Goal: Information Seeking & Learning: Stay updated

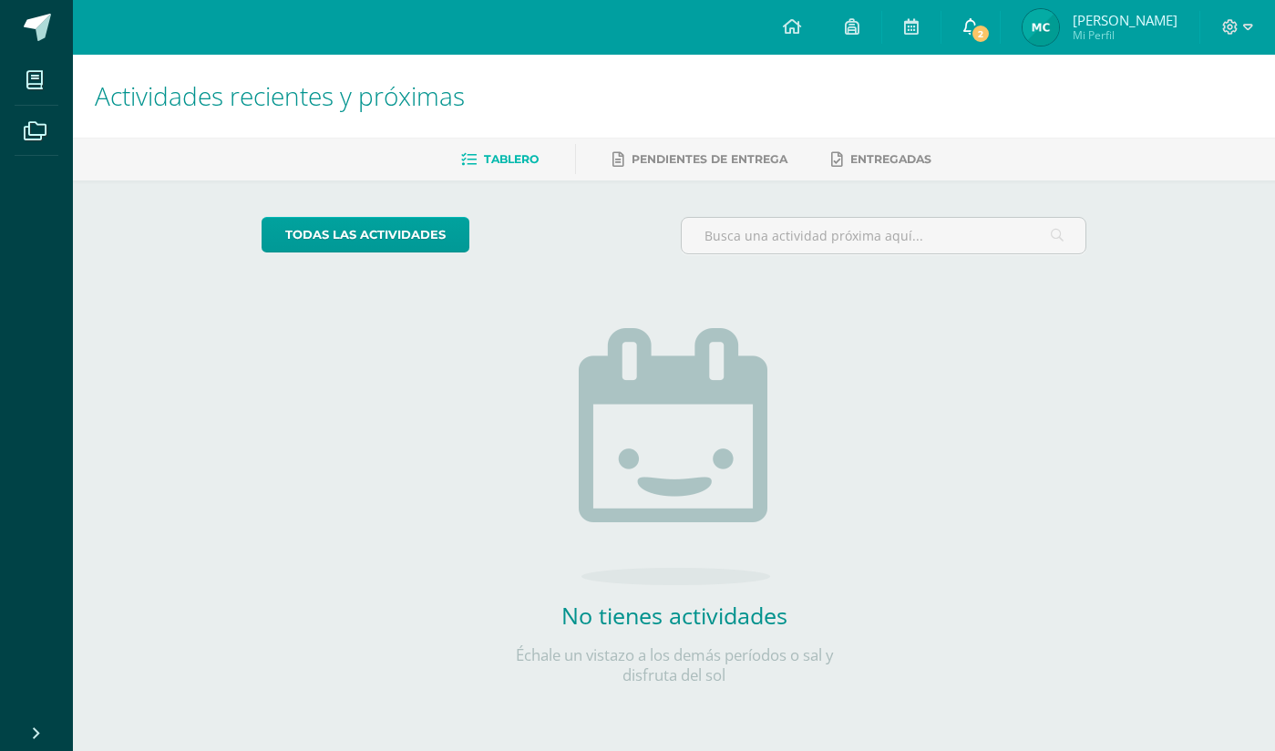
click at [988, 31] on span "2" at bounding box center [981, 34] width 20 height 20
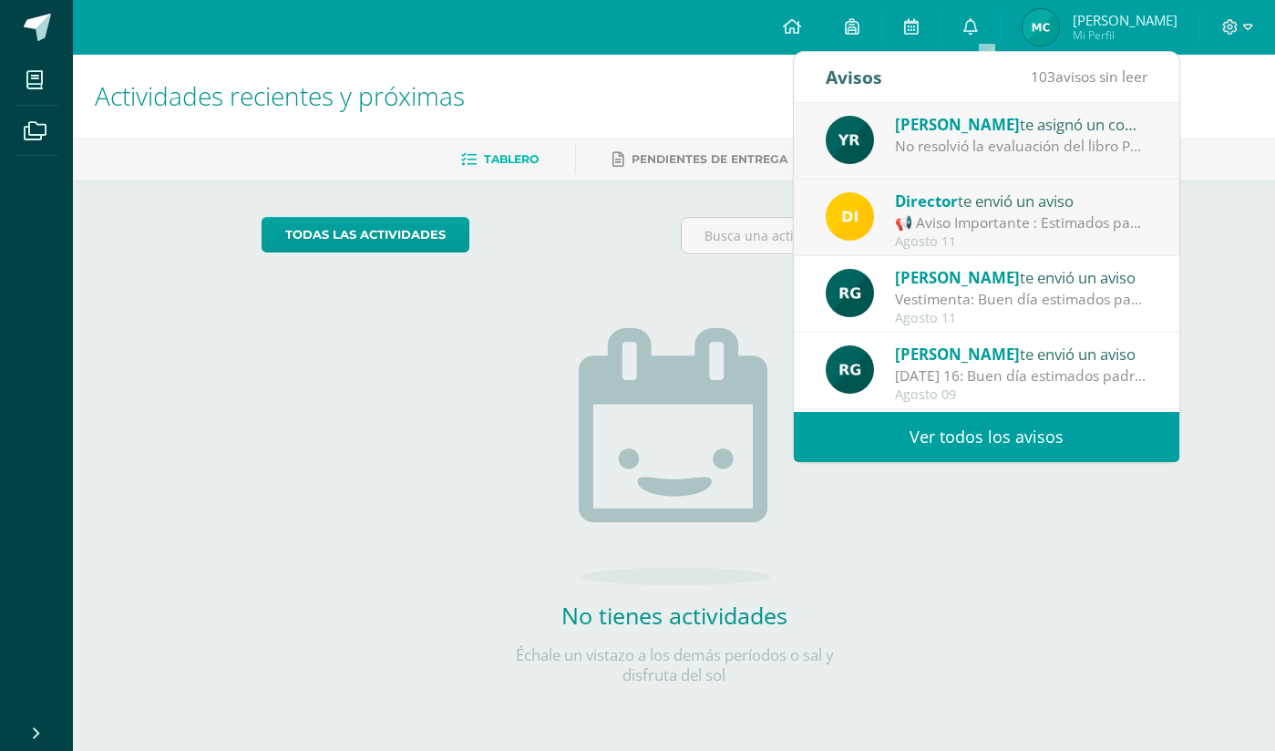
click at [990, 237] on div "Agosto 11" at bounding box center [1021, 241] width 253 height 15
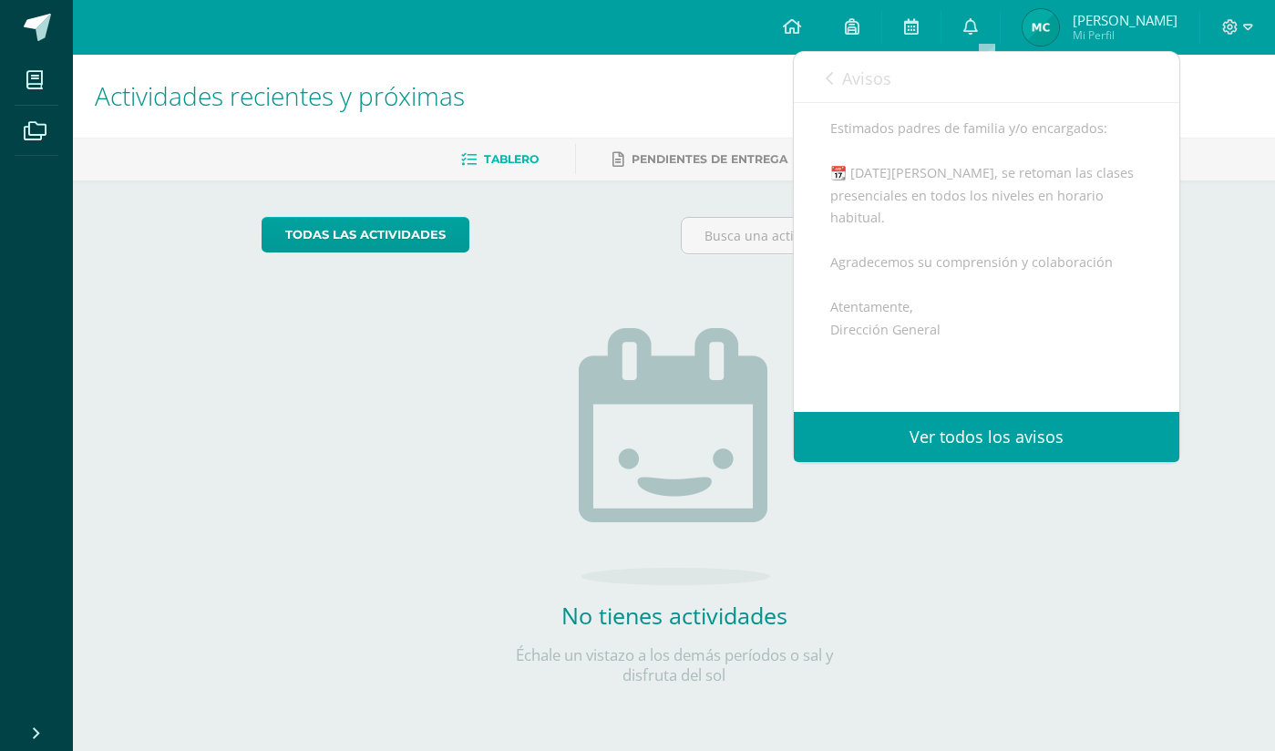
scroll to position [168, 0]
click at [821, 87] on div "Avisos 102 avisos sin leer Avisos" at bounding box center [987, 77] width 386 height 51
click at [836, 83] on link "Avisos" at bounding box center [859, 78] width 66 height 52
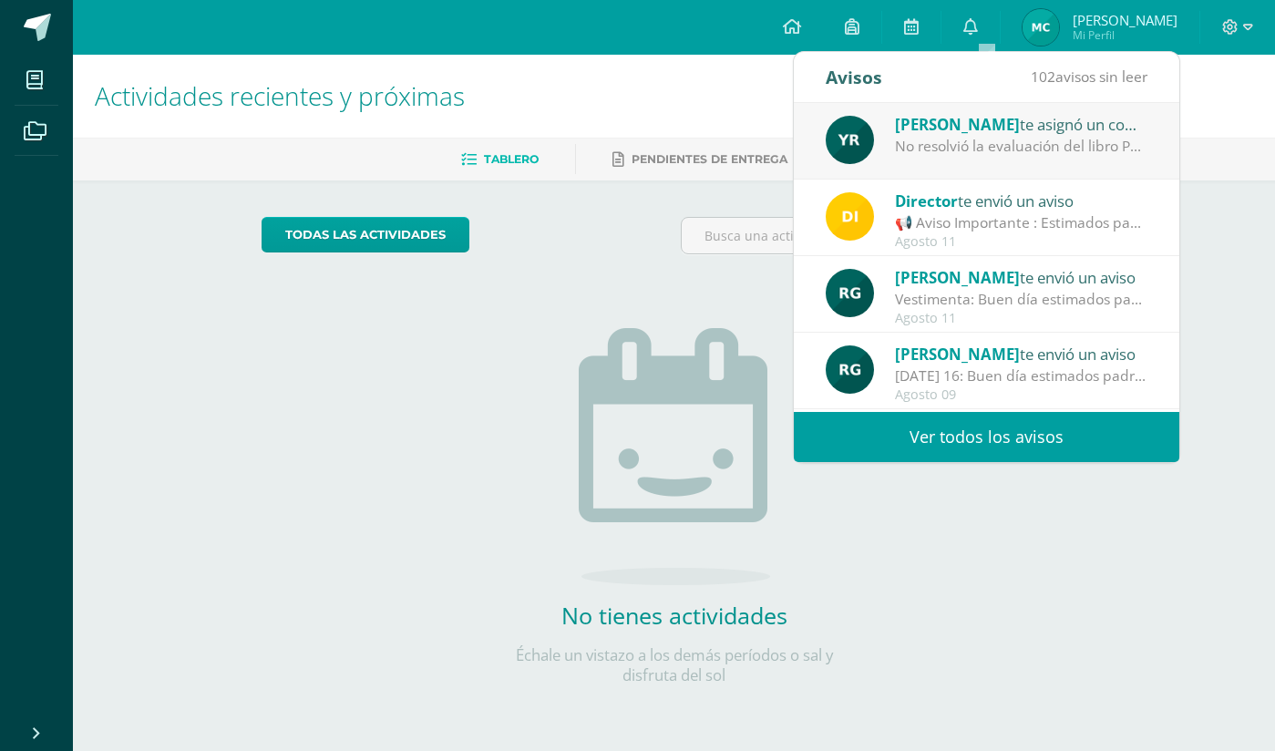
click at [925, 162] on div "[PERSON_NAME] te asignó un comentario en 'Prisma Evaluación' para 'Lectura' No …" at bounding box center [987, 141] width 386 height 77
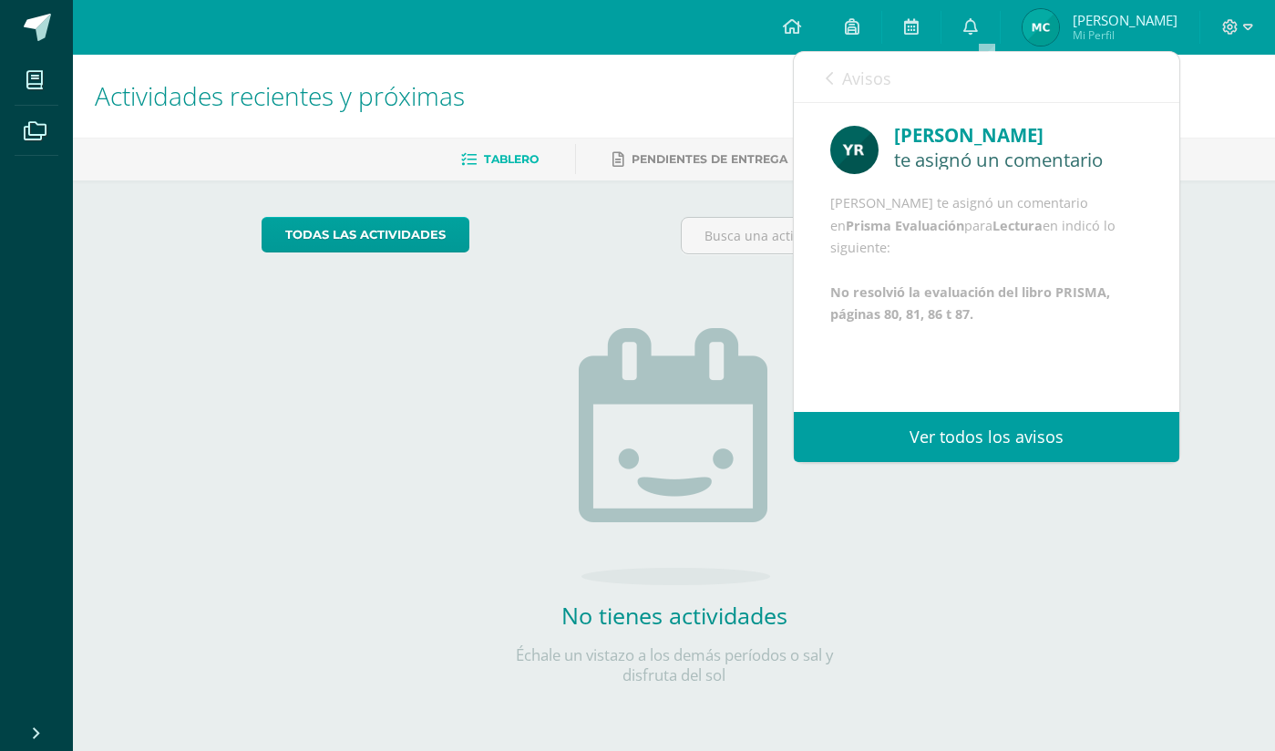
scroll to position [22, 0]
click at [827, 78] on icon at bounding box center [829, 78] width 7 height 15
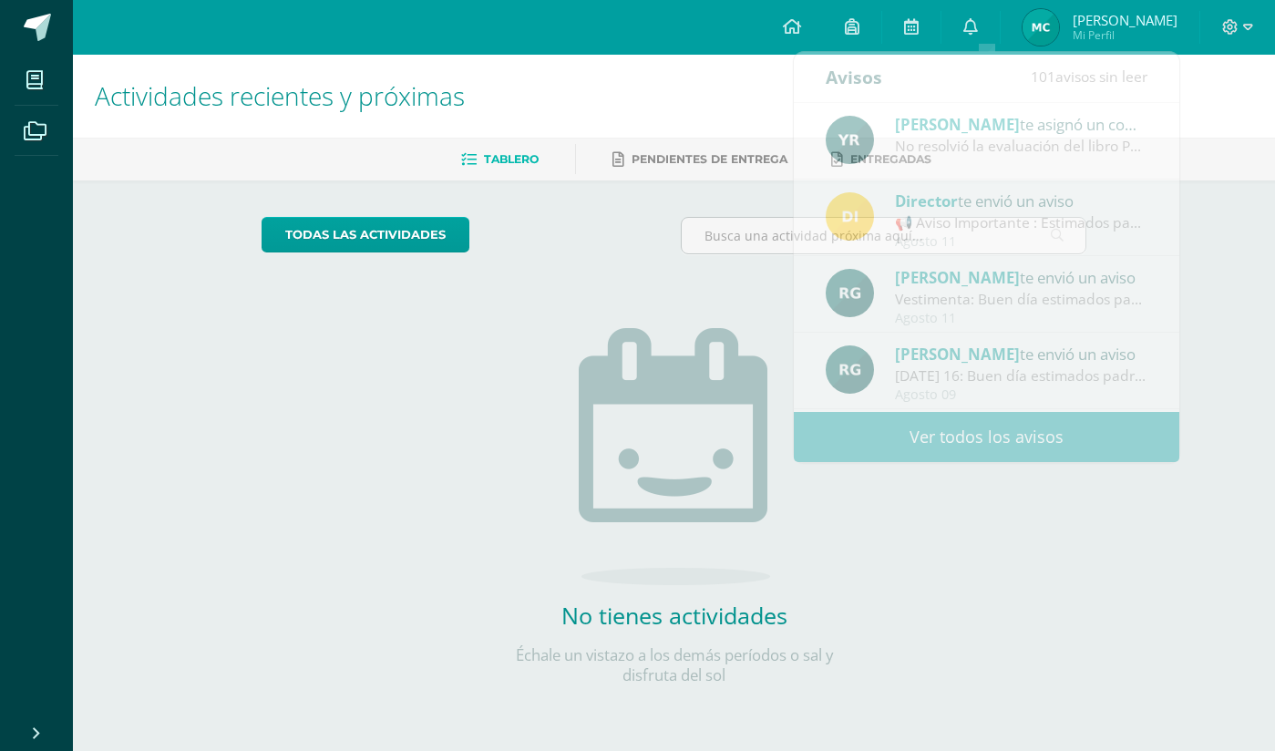
click at [748, 98] on h1 "Actividades recientes y próximas" at bounding box center [674, 96] width 1159 height 83
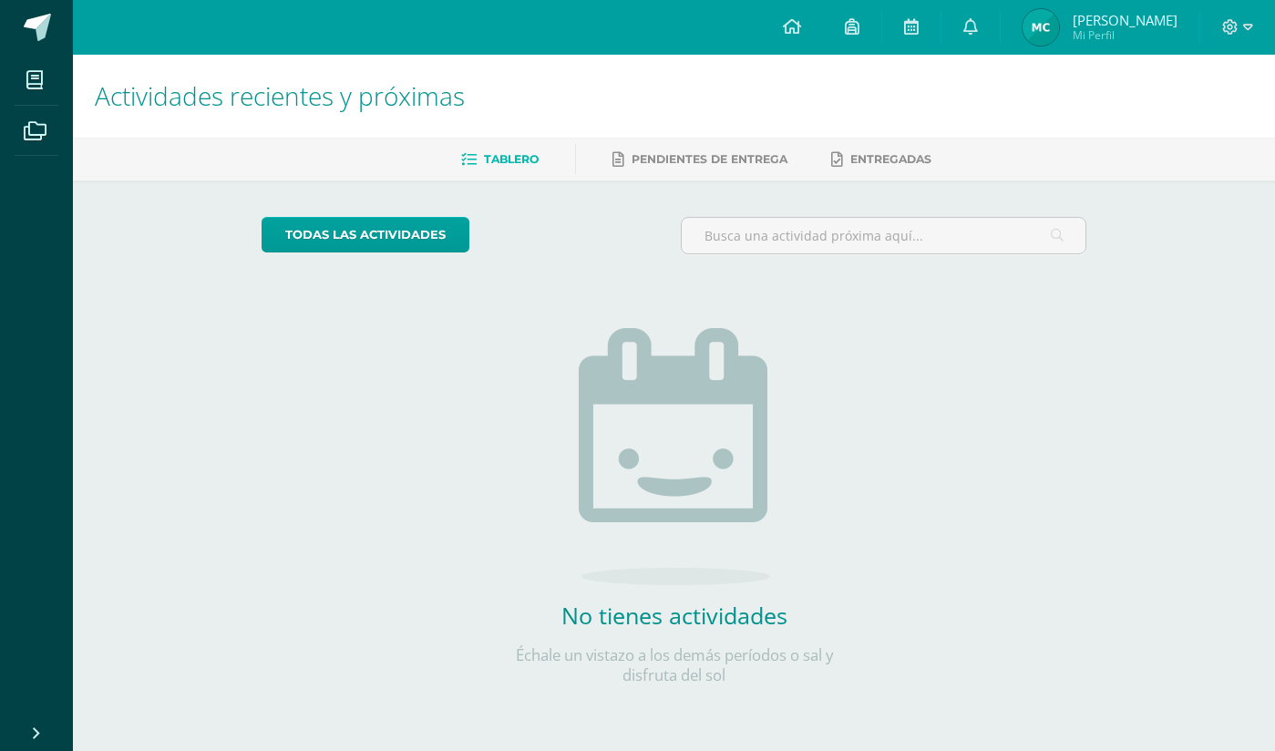
click at [986, 614] on div "todas las Actividades No tienes actividades Échale un vistazo a los demás perío…" at bounding box center [674, 462] width 898 height 563
click at [1130, 191] on div "Actividades recientes y próximas Tablero Pendientes de entrega Entregadas todas…" at bounding box center [674, 399] width 1202 height 688
click at [939, 381] on div "todas las Actividades No tienes actividades Échale un vistazo a los demás perío…" at bounding box center [674, 462] width 898 height 563
drag, startPoint x: 1065, startPoint y: 397, endPoint x: 937, endPoint y: 463, distance: 143.9
click at [986, 480] on div "todas las Actividades No tienes actividades Échale un vistazo a los demás perío…" at bounding box center [674, 462] width 898 height 563
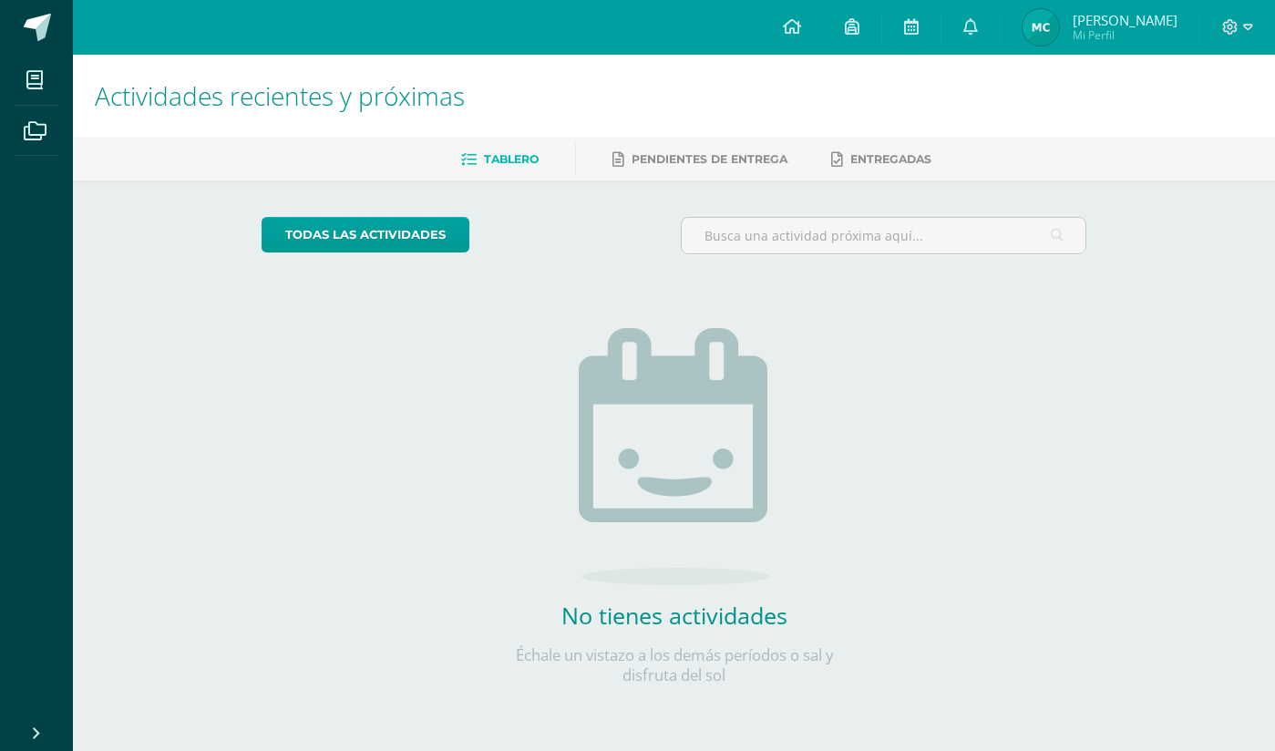
click at [999, 439] on div "todas las Actividades No tienes actividades Échale un vistazo a los demás perío…" at bounding box center [674, 462] width 898 height 563
